Goal: Check status: Check status

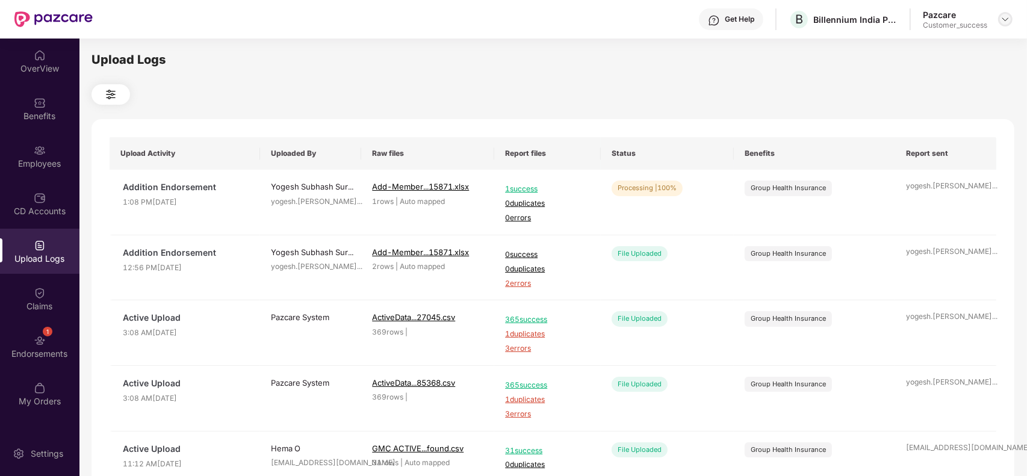
click at [1007, 19] on img at bounding box center [1006, 19] width 10 height 10
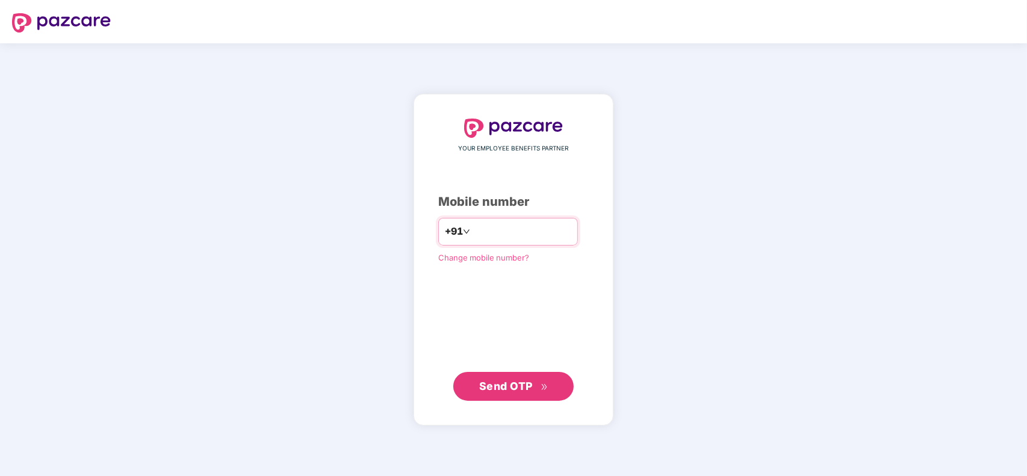
click at [480, 235] on input "number" at bounding box center [522, 231] width 99 height 19
type input "**********"
click at [507, 372] on button "Send OTP" at bounding box center [514, 386] width 120 height 29
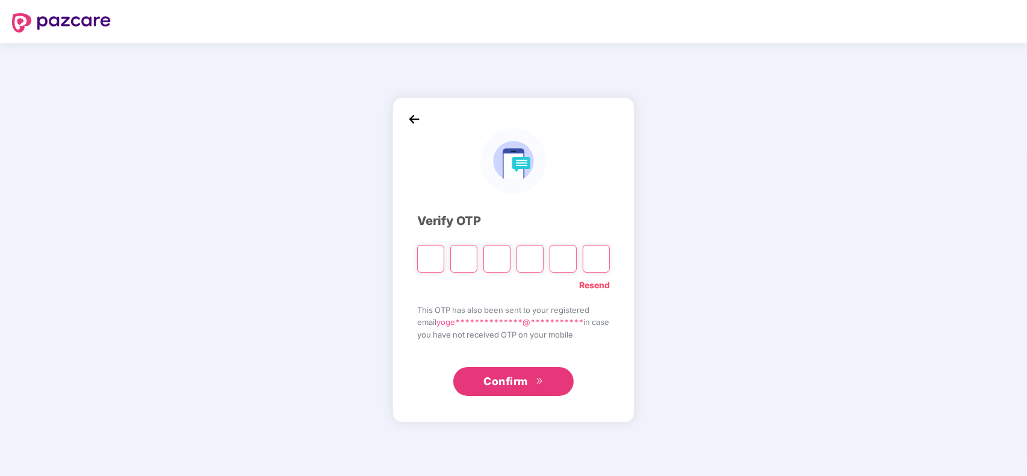
type input "*"
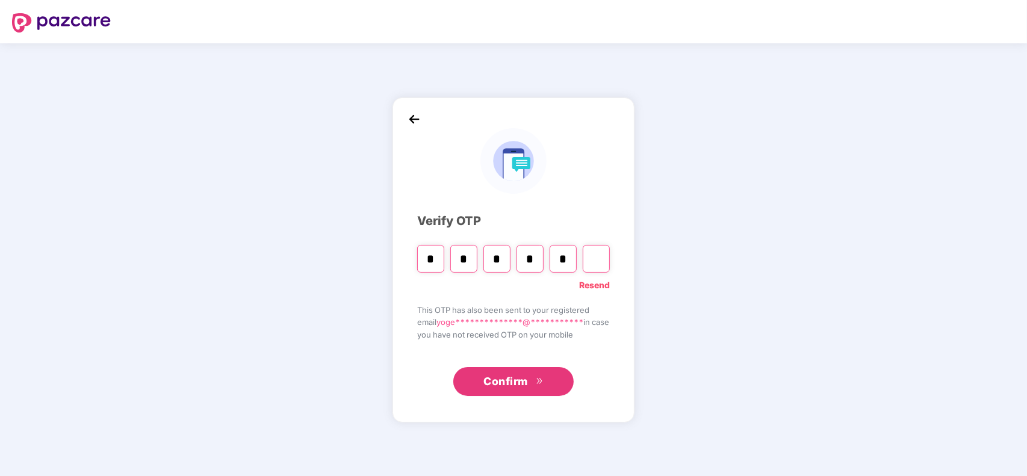
type input "*"
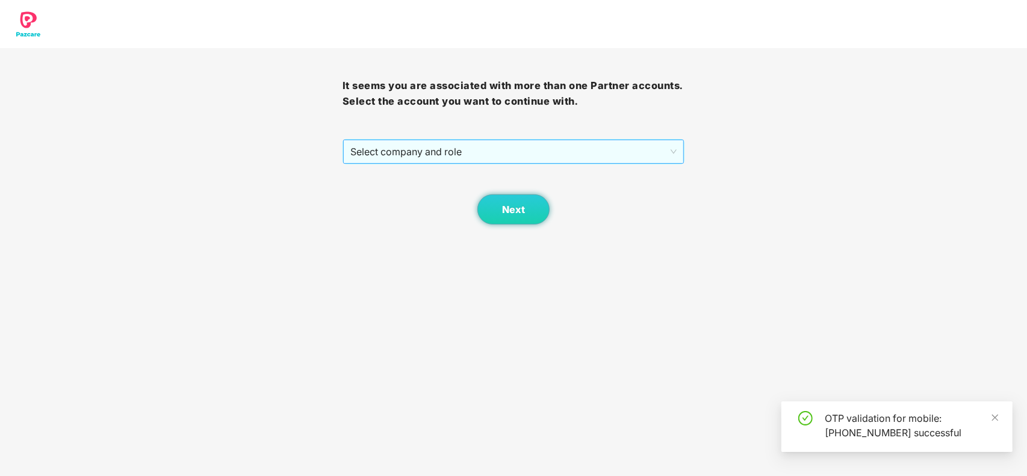
click at [434, 163] on span "Select company and role" at bounding box center [514, 151] width 327 height 23
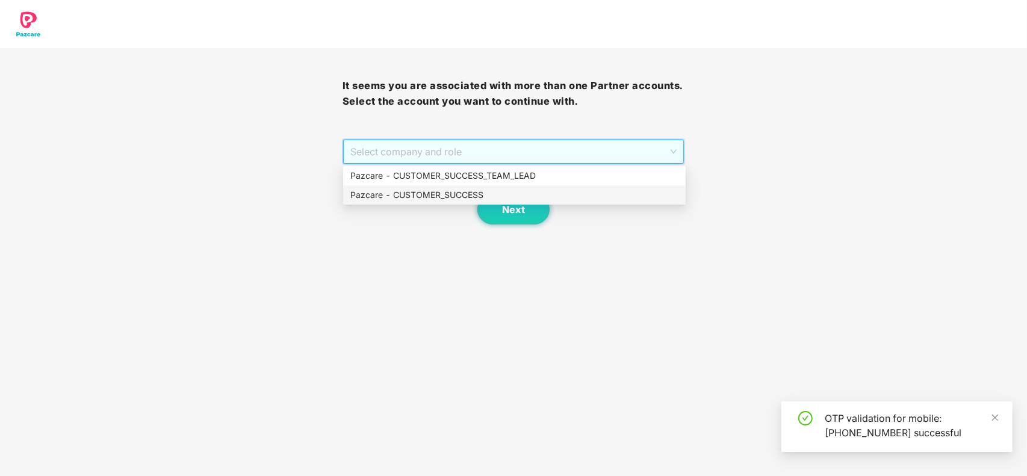
click at [431, 193] on div "Pazcare - CUSTOMER_SUCCESS" at bounding box center [515, 195] width 328 height 13
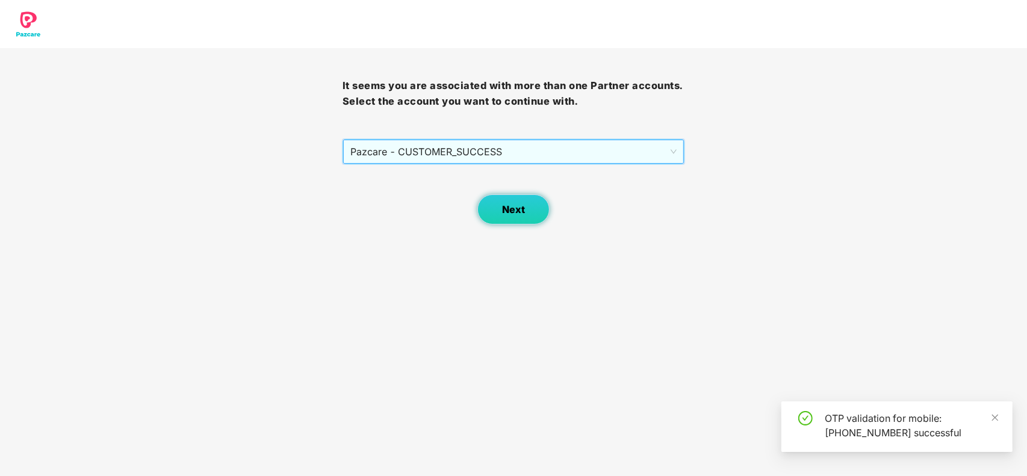
click at [534, 204] on button "Next" at bounding box center [514, 210] width 72 height 30
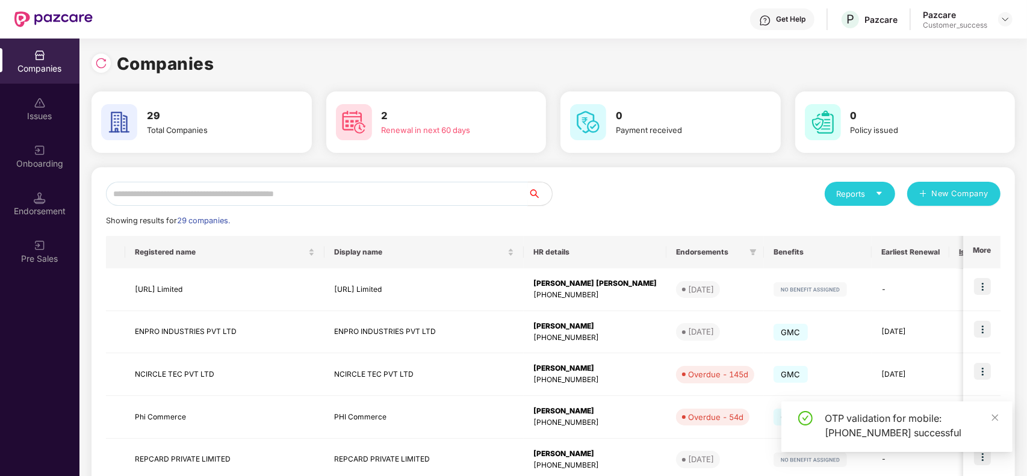
click at [288, 193] on input "text" at bounding box center [317, 194] width 422 height 24
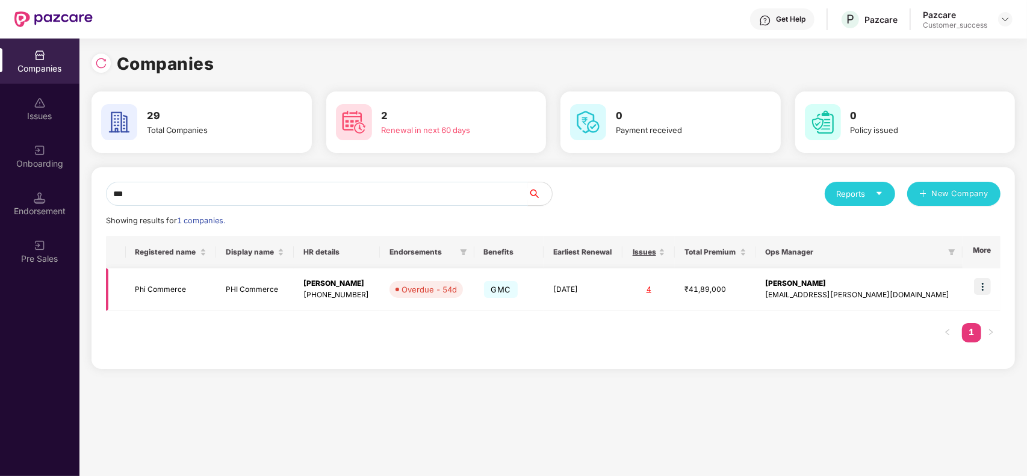
type input "***"
click at [988, 288] on img at bounding box center [982, 286] width 17 height 17
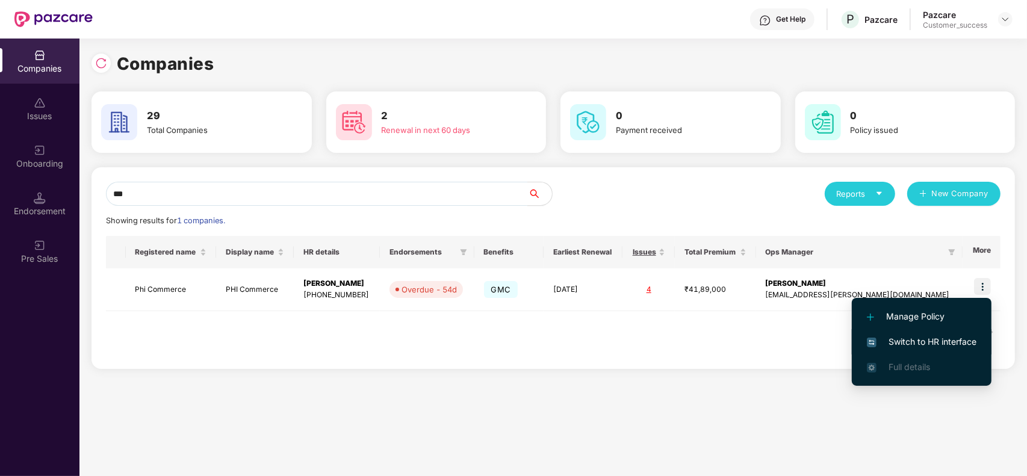
click at [911, 343] on span "Switch to HR interface" at bounding box center [922, 341] width 110 height 13
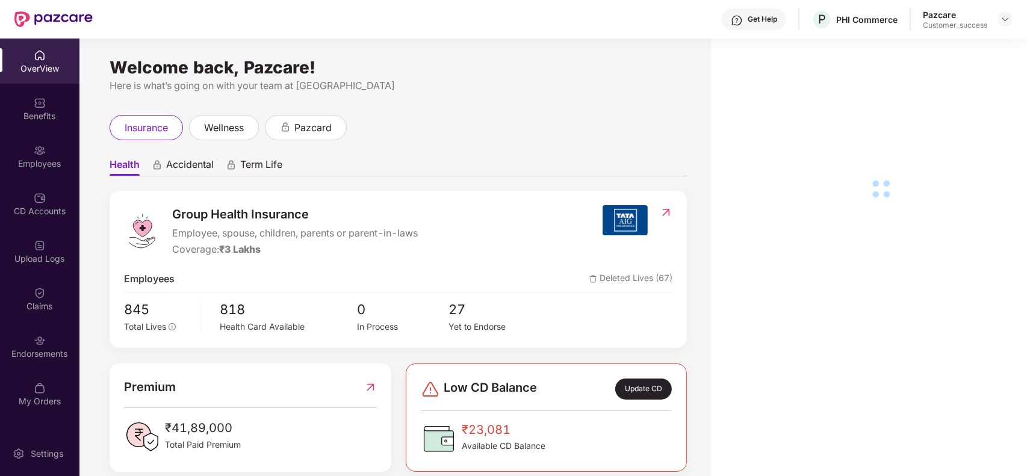
click at [40, 155] on div "Employees" at bounding box center [39, 156] width 79 height 45
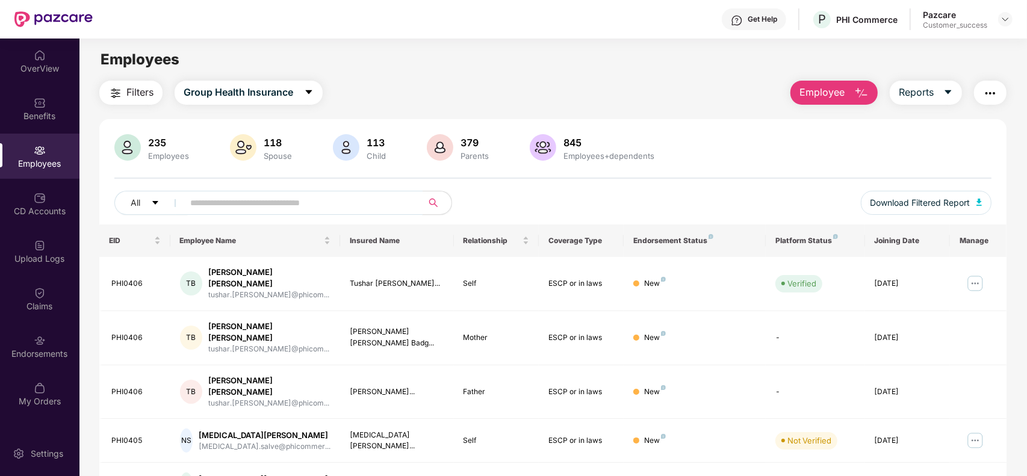
click at [208, 203] on input "text" at bounding box center [298, 203] width 216 height 18
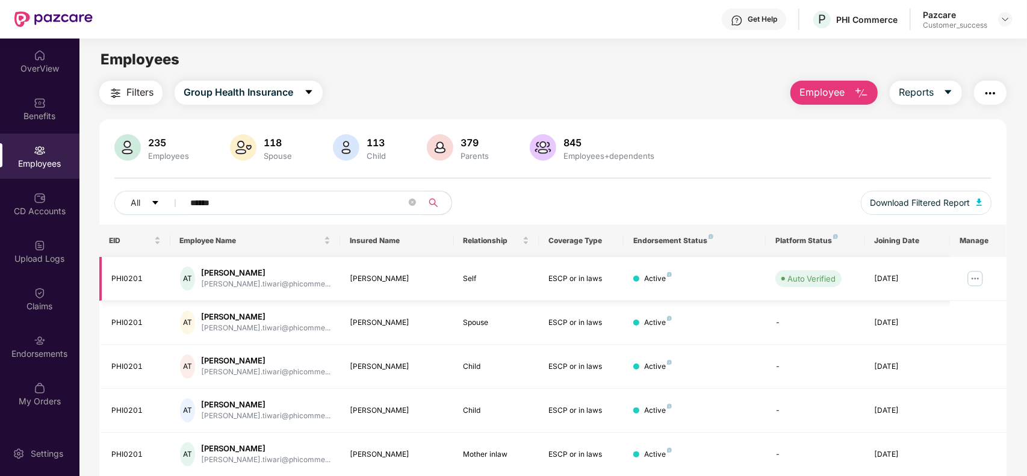
type input "******"
click at [979, 279] on img at bounding box center [975, 278] width 19 height 19
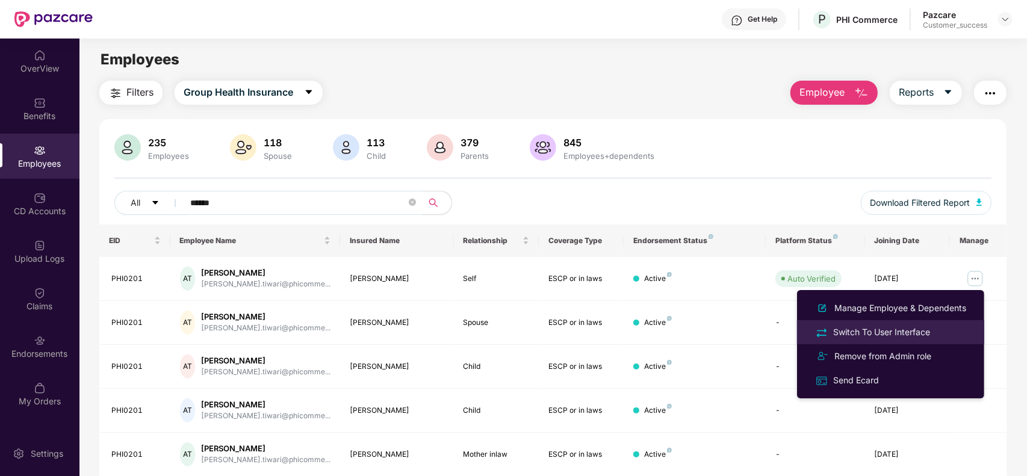
click at [902, 330] on div "Switch To User Interface" at bounding box center [882, 332] width 102 height 13
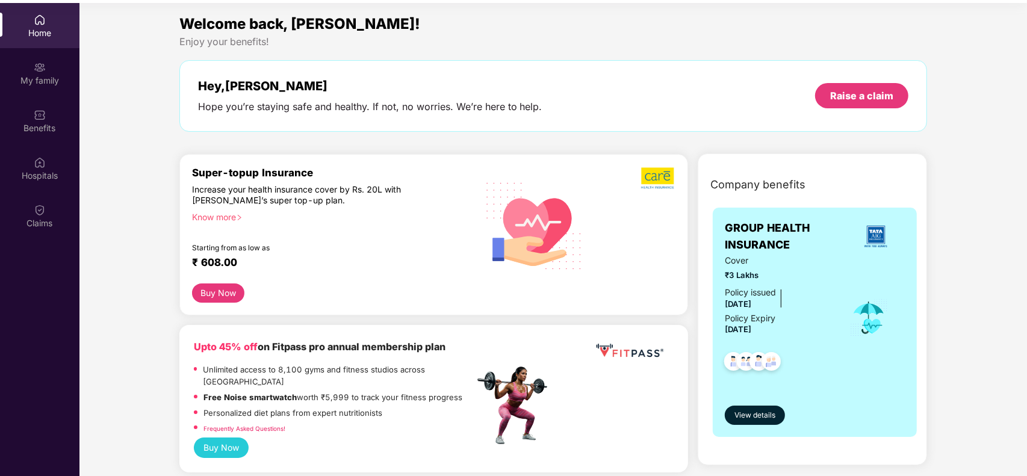
scroll to position [67, 0]
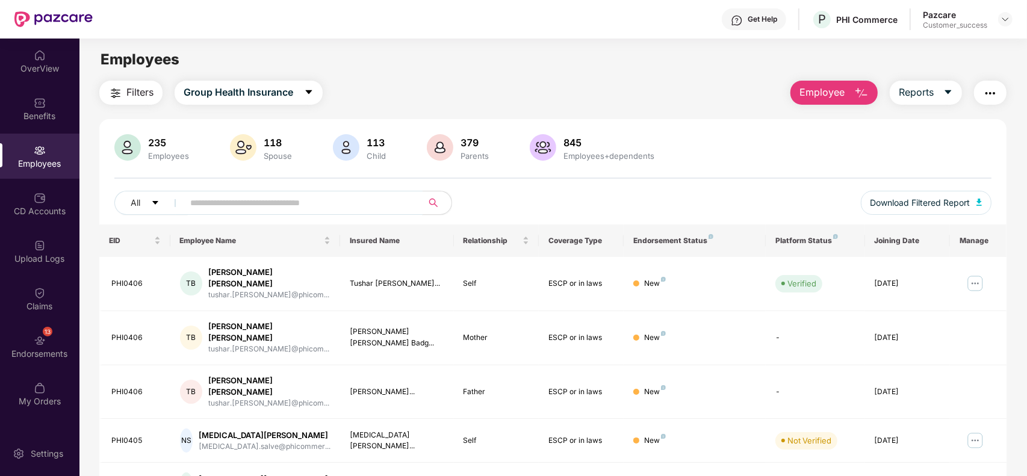
click at [207, 194] on input "text" at bounding box center [298, 203] width 216 height 18
paste input "*******"
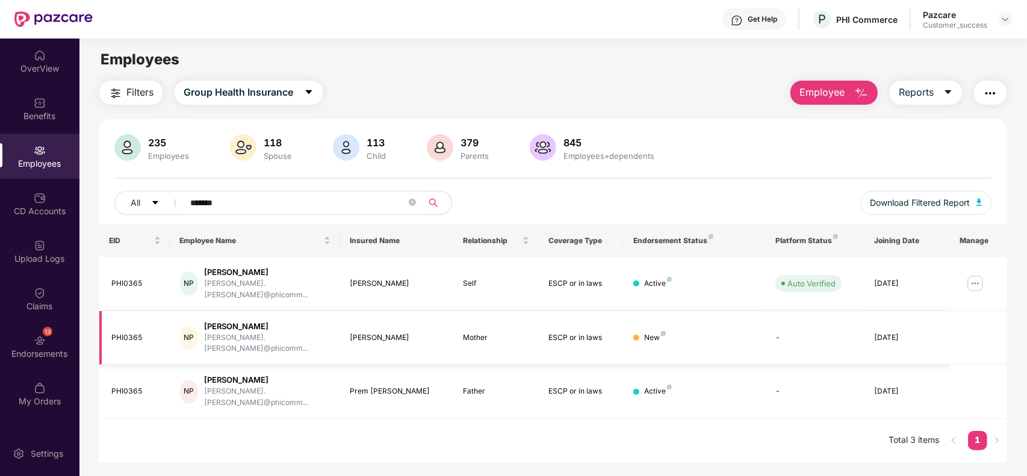
type input "*******"
click at [40, 301] on div "Claims" at bounding box center [39, 307] width 79 height 12
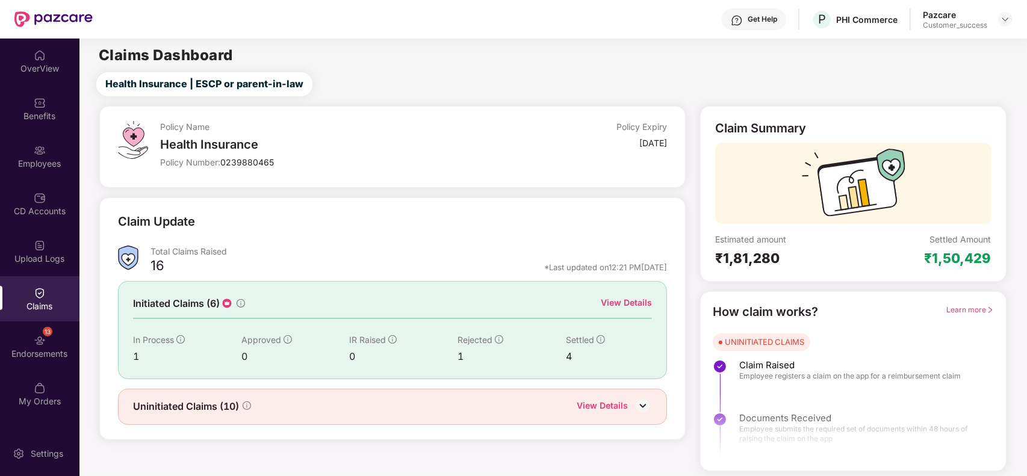
click at [634, 299] on div "View Details" at bounding box center [626, 302] width 51 height 13
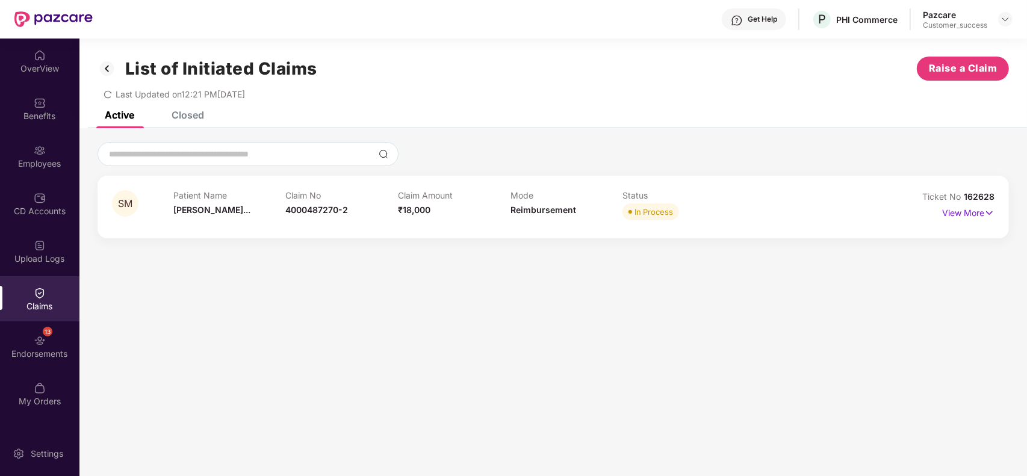
click at [185, 111] on div "Closed" at bounding box center [188, 115] width 33 height 12
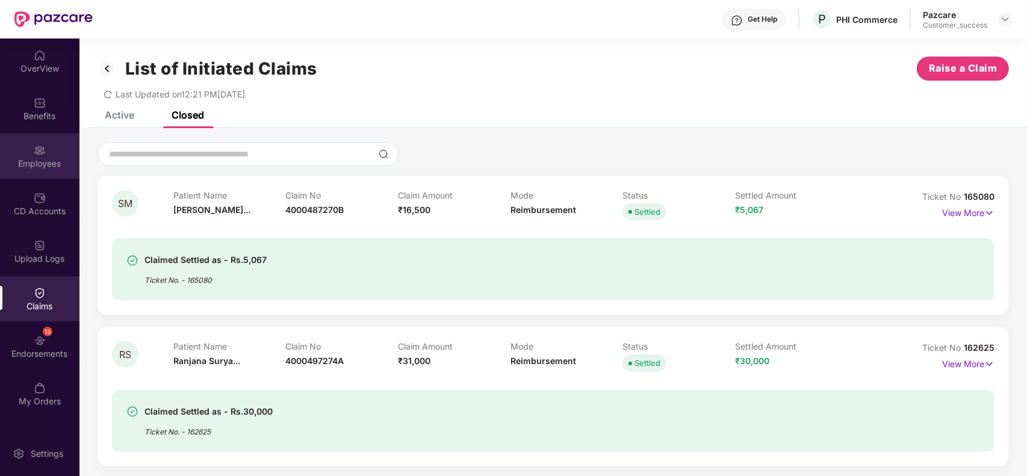
click at [34, 145] on img at bounding box center [40, 151] width 12 height 12
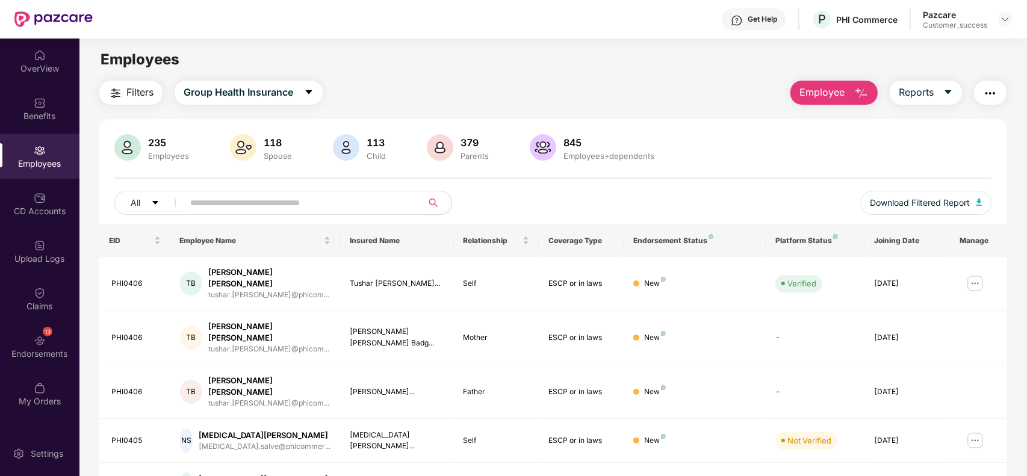
click at [264, 203] on input "text" at bounding box center [298, 203] width 216 height 18
